Goal: Information Seeking & Learning: Learn about a topic

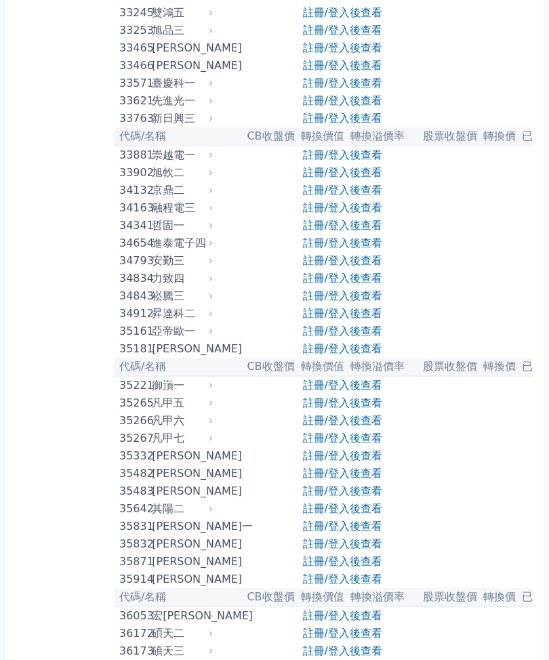
scroll to position [2523, 0]
click at [337, 89] on link "註冊/登入後查看" at bounding box center [342, 82] width 79 height 13
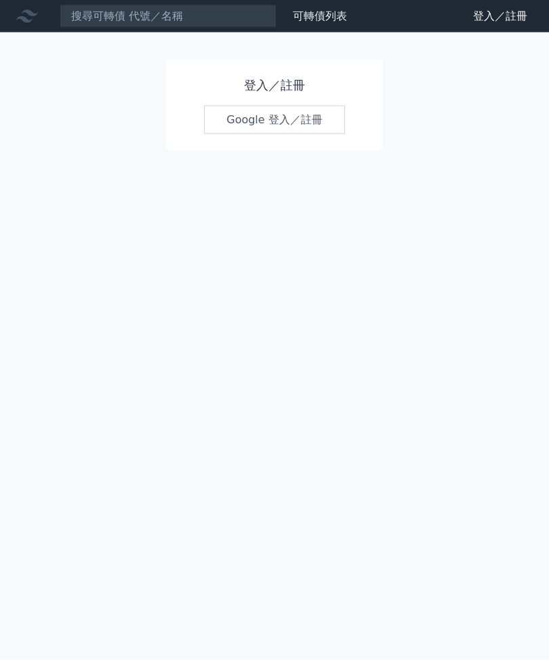
click at [262, 121] on link "Google 登入／註冊" at bounding box center [274, 120] width 141 height 28
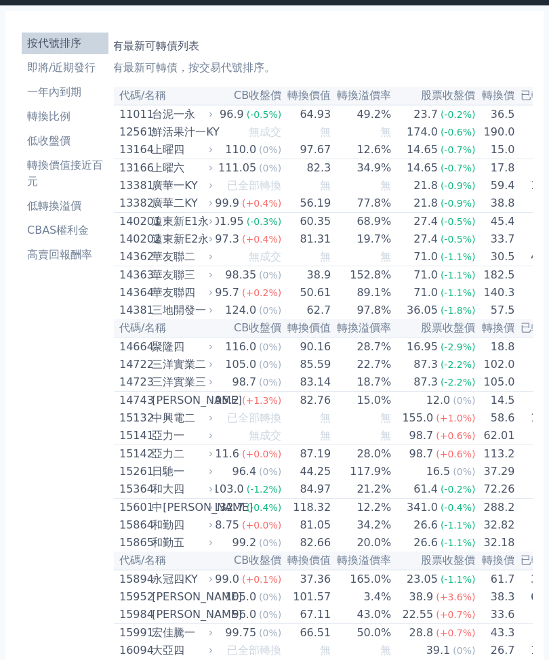
scroll to position [0, 21]
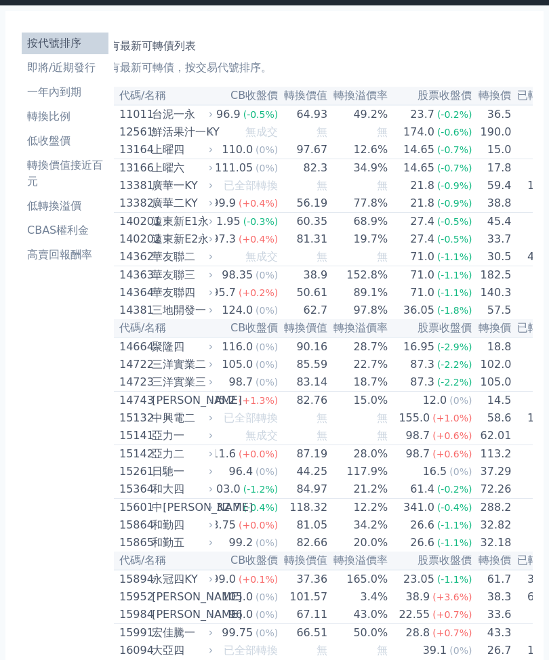
click at [70, 93] on li "一年內到期" at bounding box center [65, 92] width 87 height 16
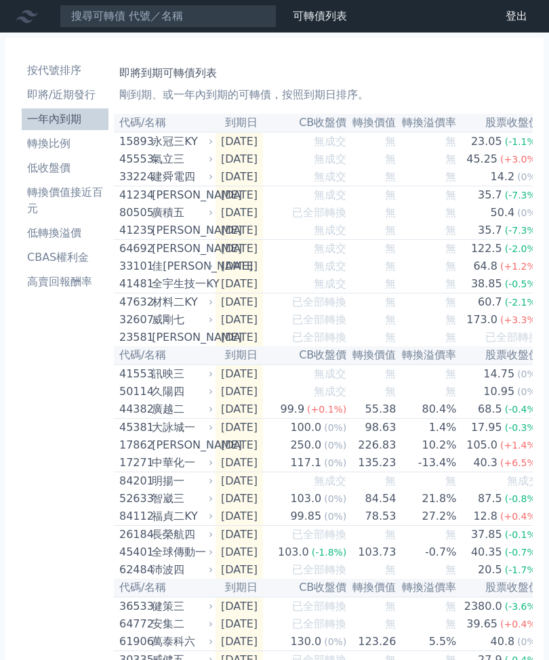
click at [62, 122] on li "一年內到期" at bounding box center [65, 119] width 87 height 16
click at [56, 200] on li "轉換價值接近百元" at bounding box center [65, 200] width 87 height 33
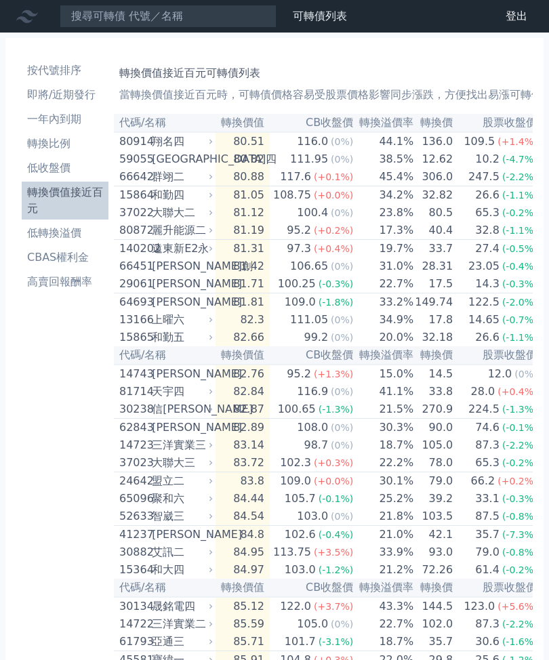
click at [46, 194] on li "轉換價值接近百元" at bounding box center [65, 200] width 87 height 33
click at [56, 258] on li "CBAS權利金" at bounding box center [65, 257] width 87 height 16
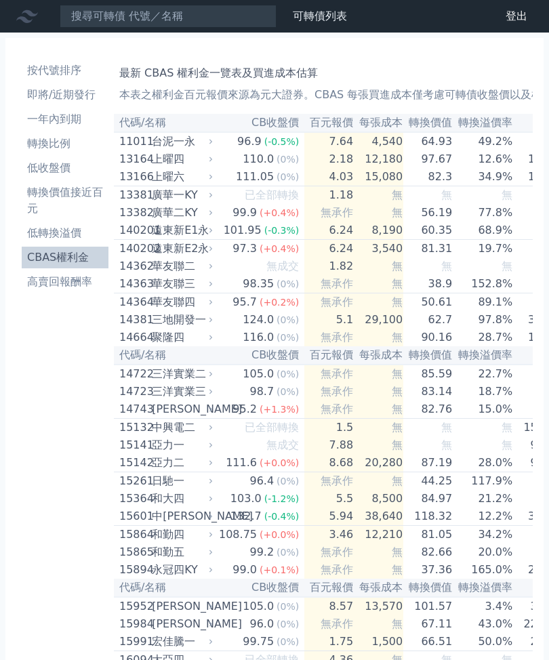
click at [62, 283] on li "高賣回報酬率" at bounding box center [65, 282] width 87 height 16
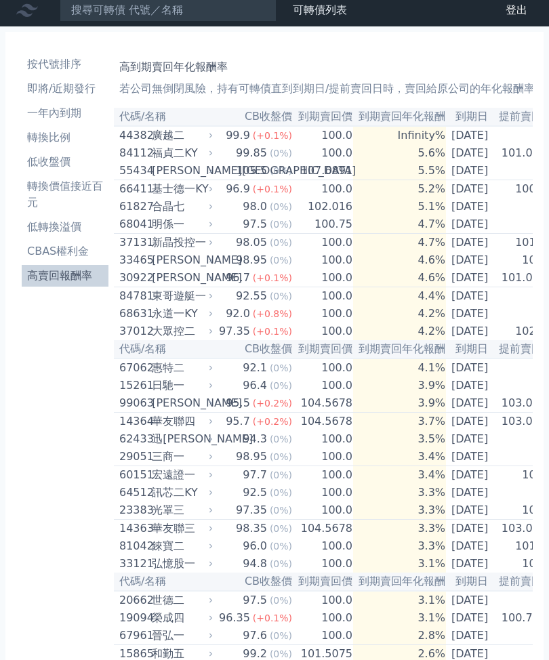
scroll to position [5, 0]
click at [68, 227] on li "低轉換溢價" at bounding box center [65, 228] width 87 height 16
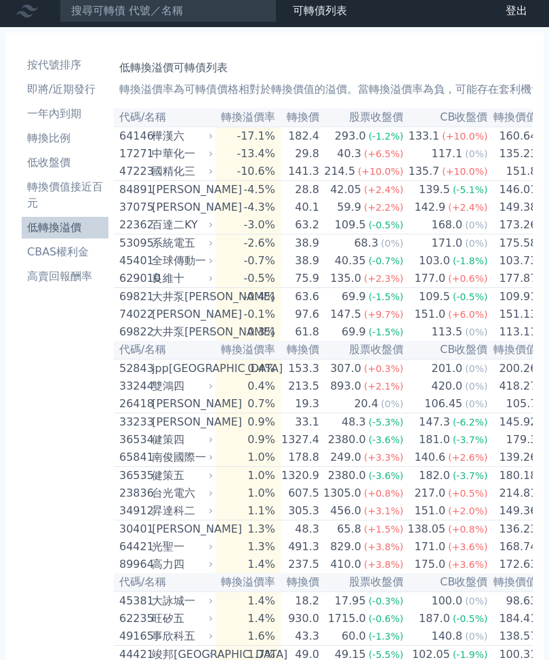
click at [75, 258] on li "CBAS權利金" at bounding box center [65, 252] width 87 height 16
